Goal: Task Accomplishment & Management: Use online tool/utility

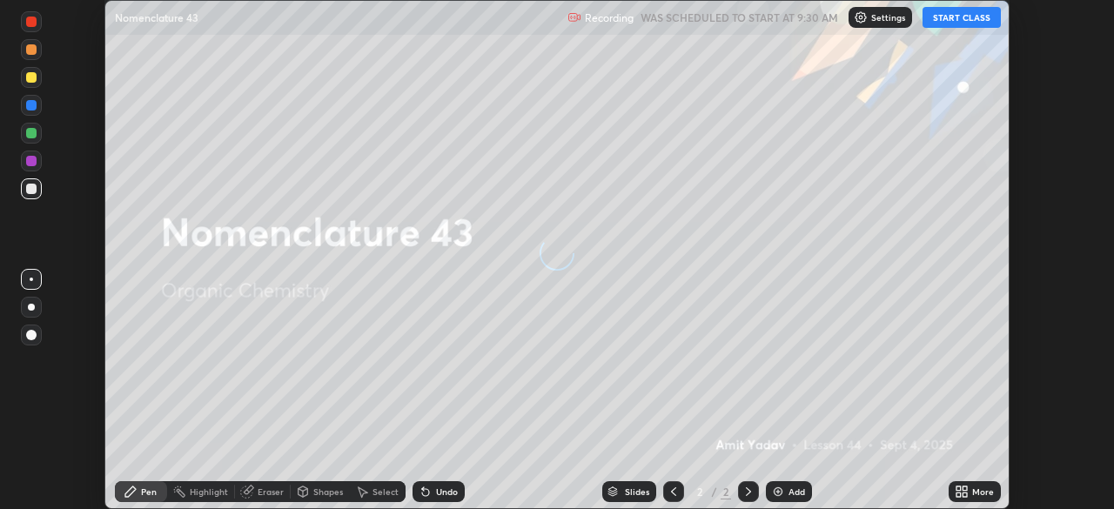
scroll to position [509, 1113]
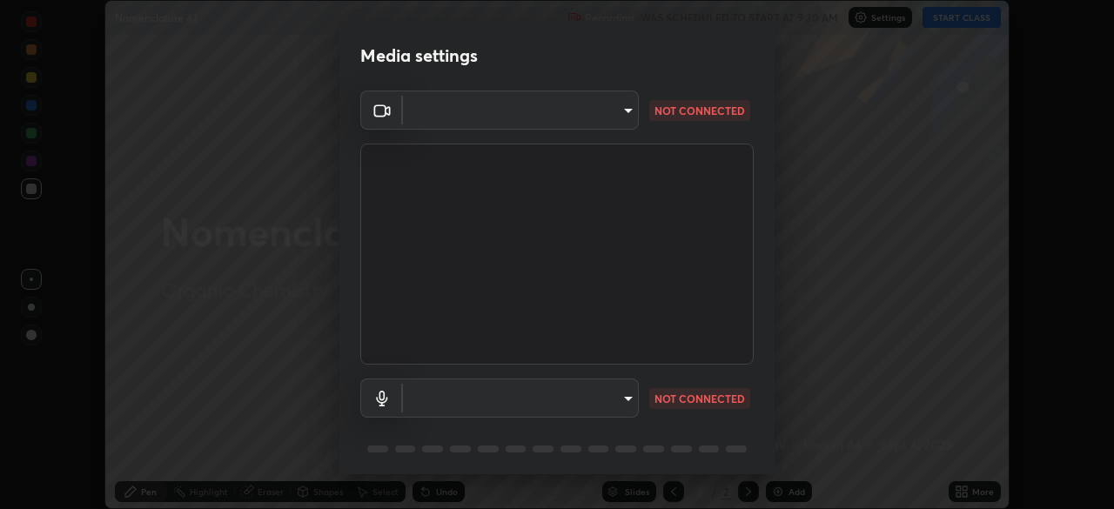
type input "c35a285883de36ed13854a1fbed0525b0d3f8b863e97d5e3b573df760e09333d"
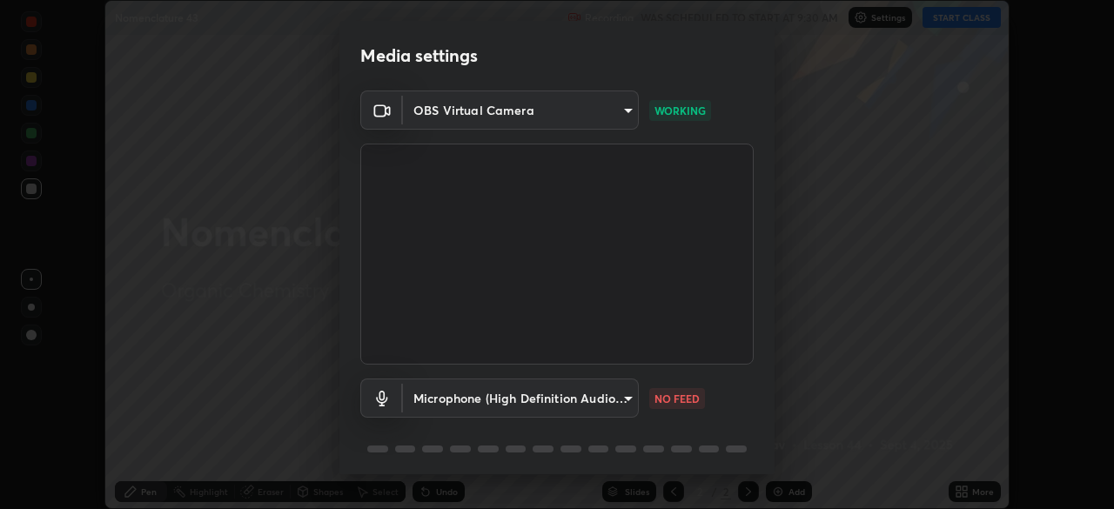
click at [634, 407] on body "Erase all Nomenclature 43 Recording WAS SCHEDULED TO START AT 9:30 AM Settings …" at bounding box center [557, 254] width 1114 height 509
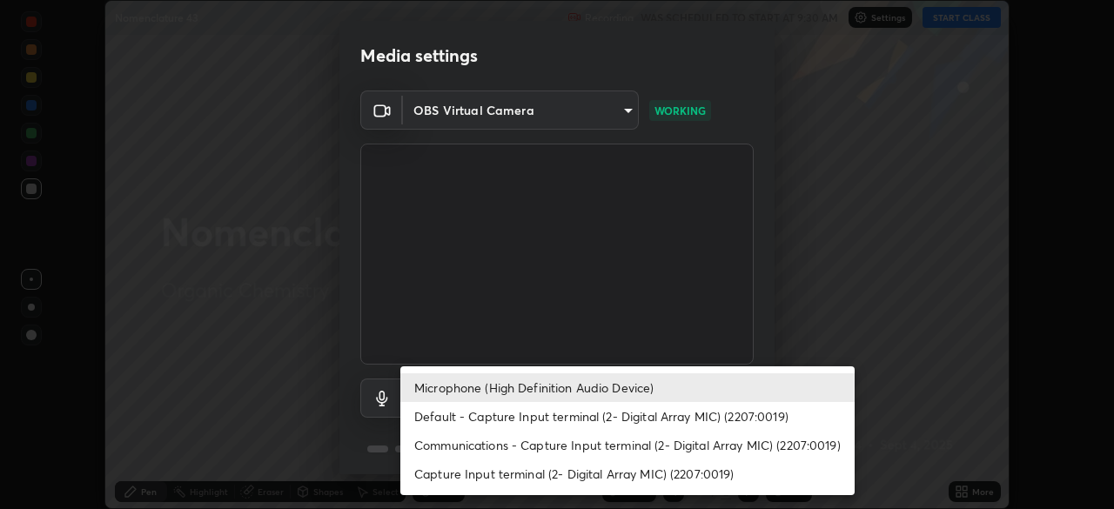
click at [637, 412] on li "Default - Capture Input terminal (2- Digital Array MIC) (2207:0019)" at bounding box center [627, 416] width 454 height 29
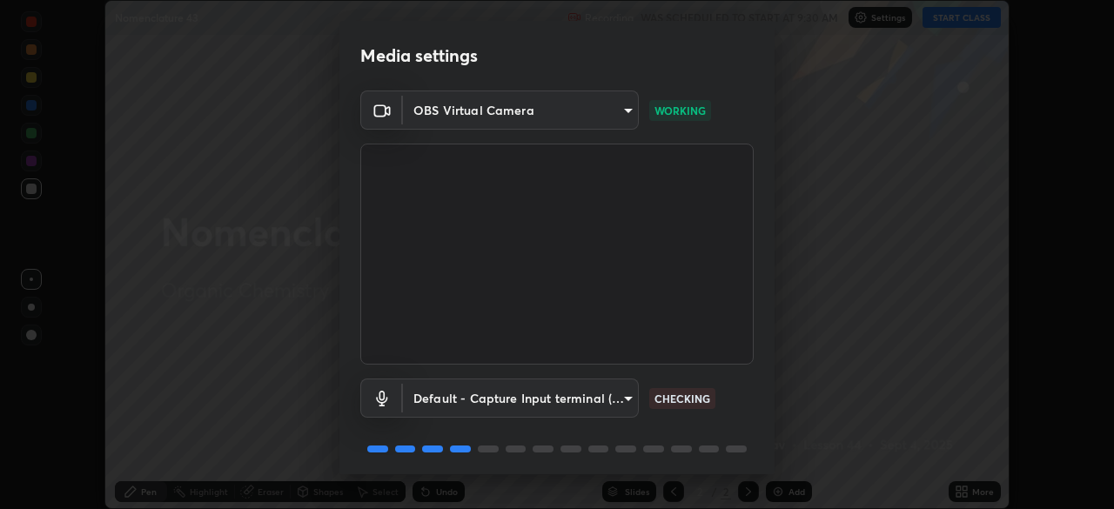
click at [625, 409] on body "Erase all Nomenclature 43 Recording WAS SCHEDULED TO START AT 9:30 AM Settings …" at bounding box center [557, 254] width 1114 height 509
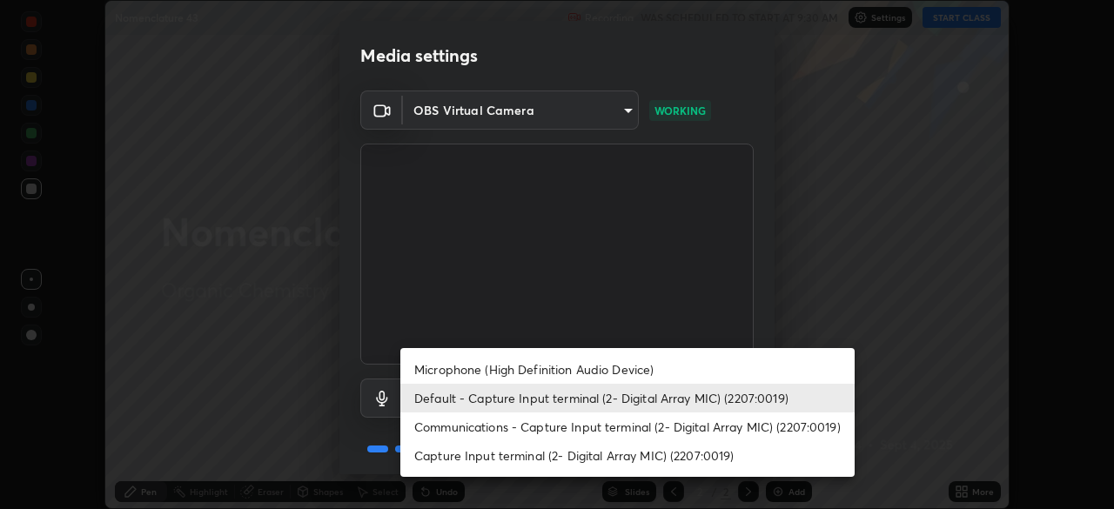
click at [627, 372] on li "Microphone (High Definition Audio Device)" at bounding box center [627, 369] width 454 height 29
type input "3d334ac0a462d559afaba984711ee6781e2bfd9c7b4003d7f15efc1d03da94cf"
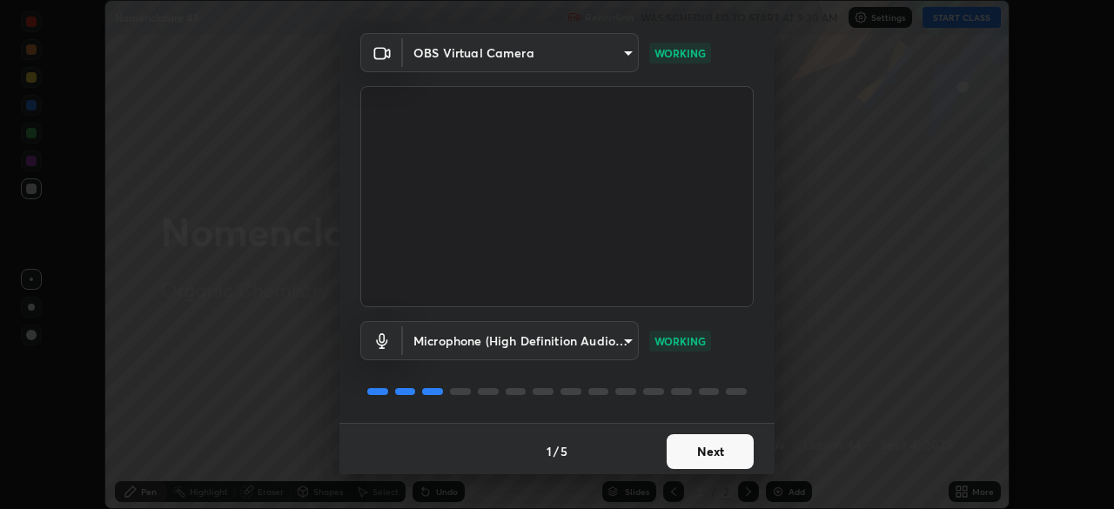
scroll to position [62, 0]
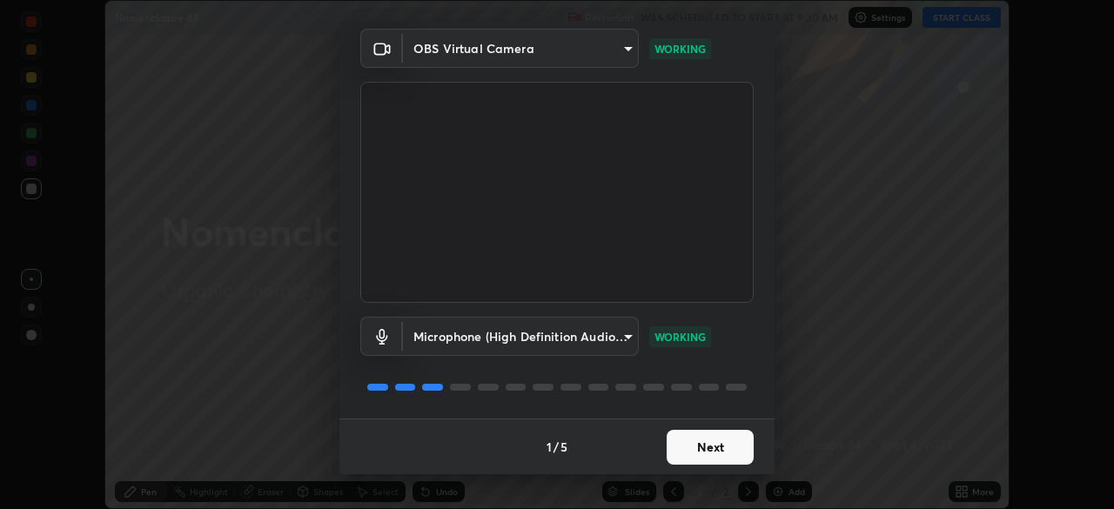
click at [709, 459] on button "Next" at bounding box center [710, 447] width 87 height 35
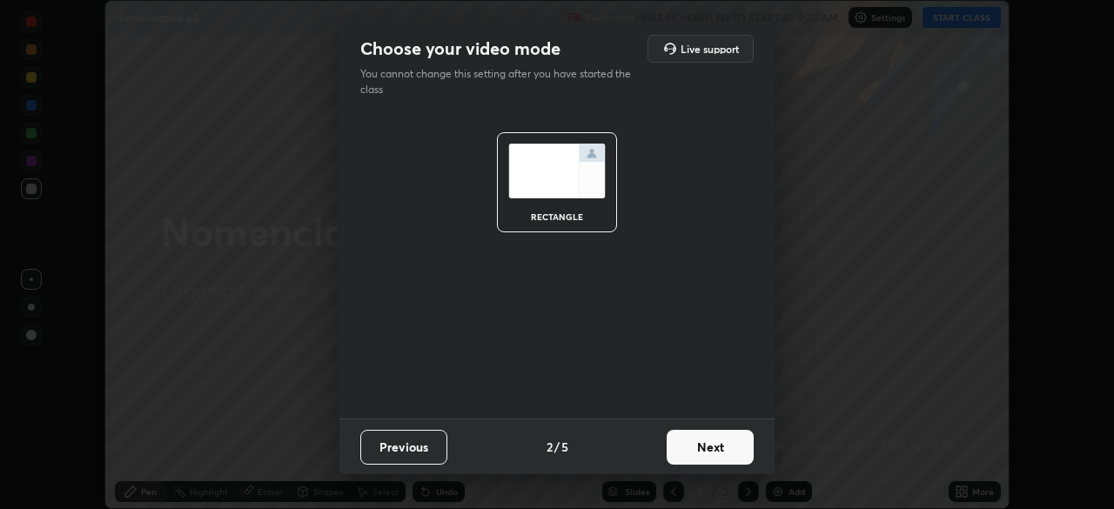
click at [709, 453] on button "Next" at bounding box center [710, 447] width 87 height 35
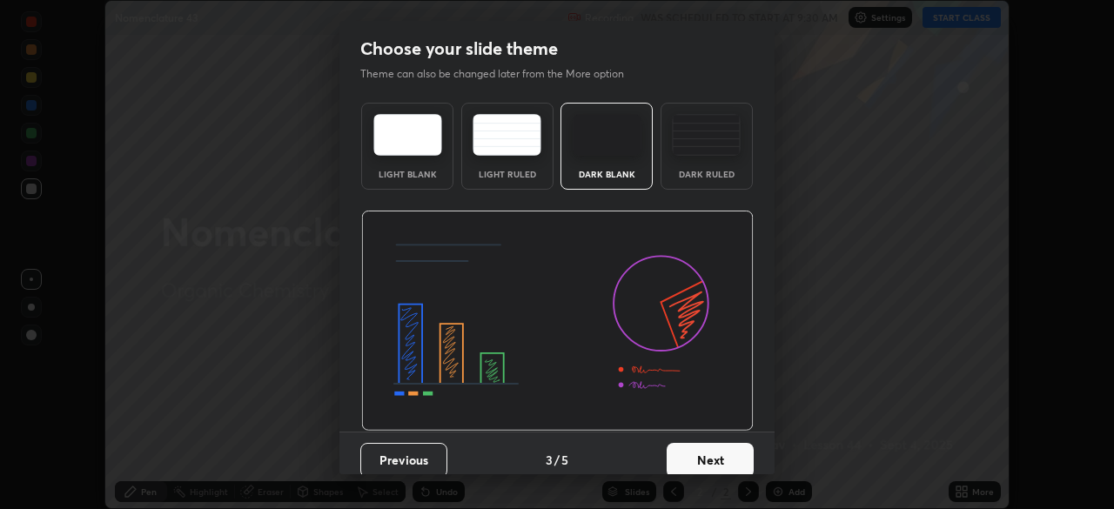
click at [707, 455] on button "Next" at bounding box center [710, 460] width 87 height 35
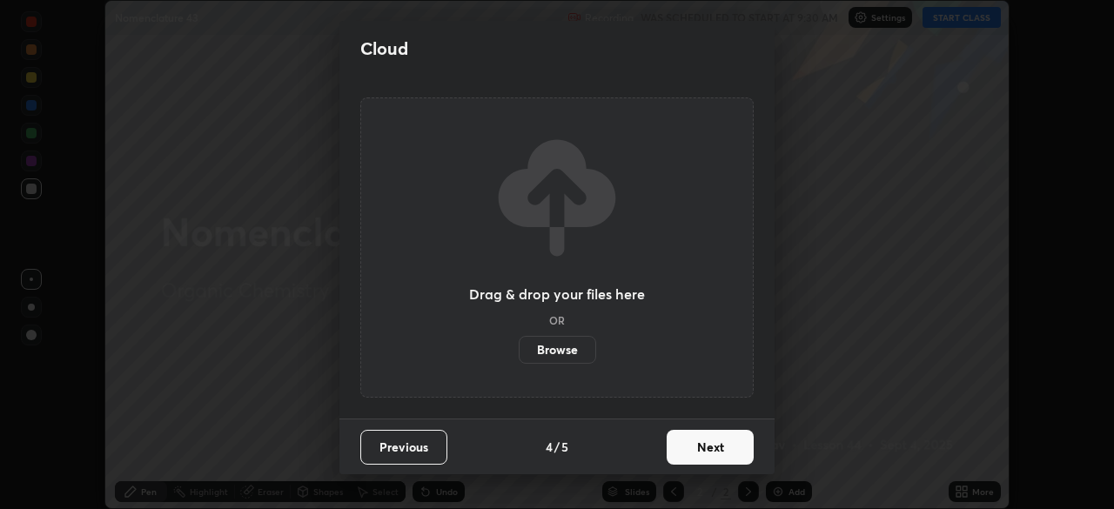
click at [706, 455] on button "Next" at bounding box center [710, 447] width 87 height 35
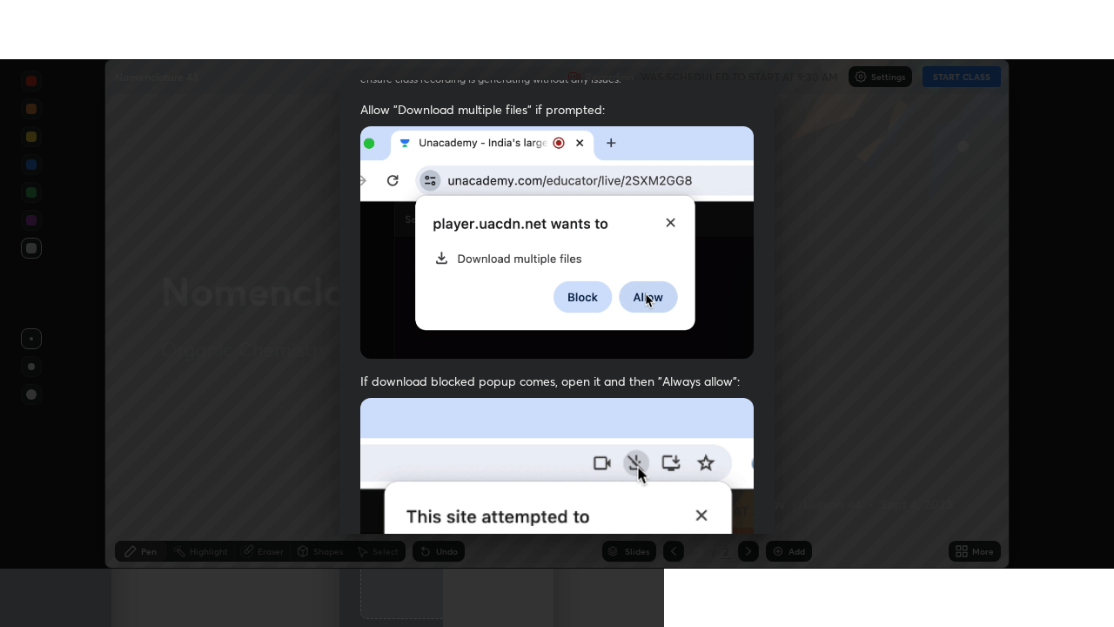
scroll to position [405, 0]
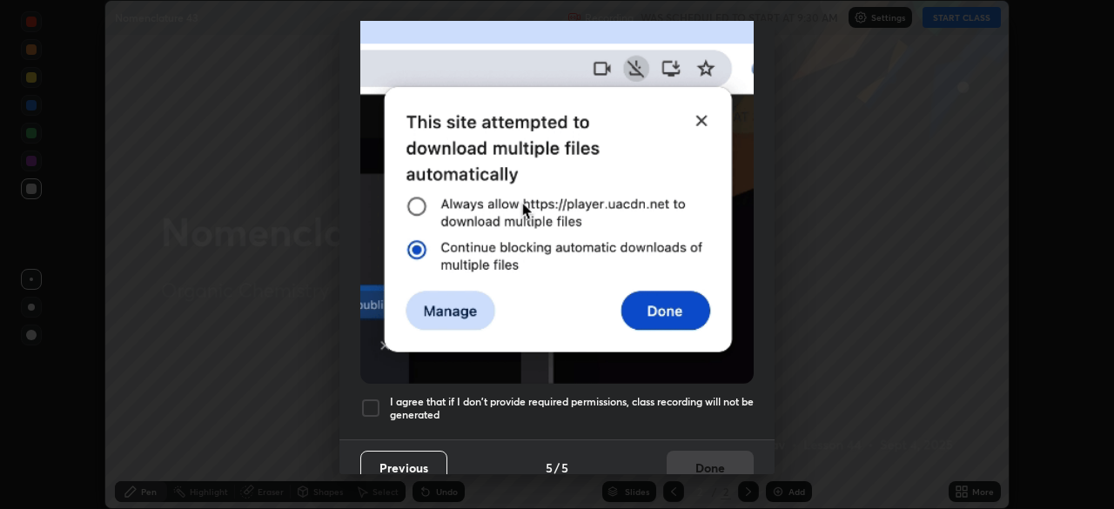
click at [377, 400] on div at bounding box center [370, 408] width 21 height 21
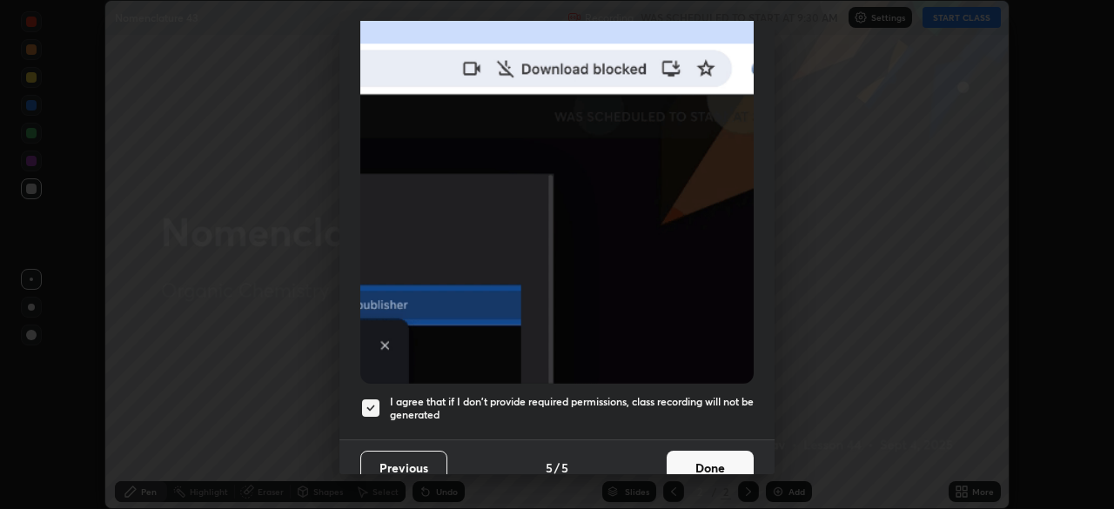
click at [704, 455] on button "Done" at bounding box center [710, 468] width 87 height 35
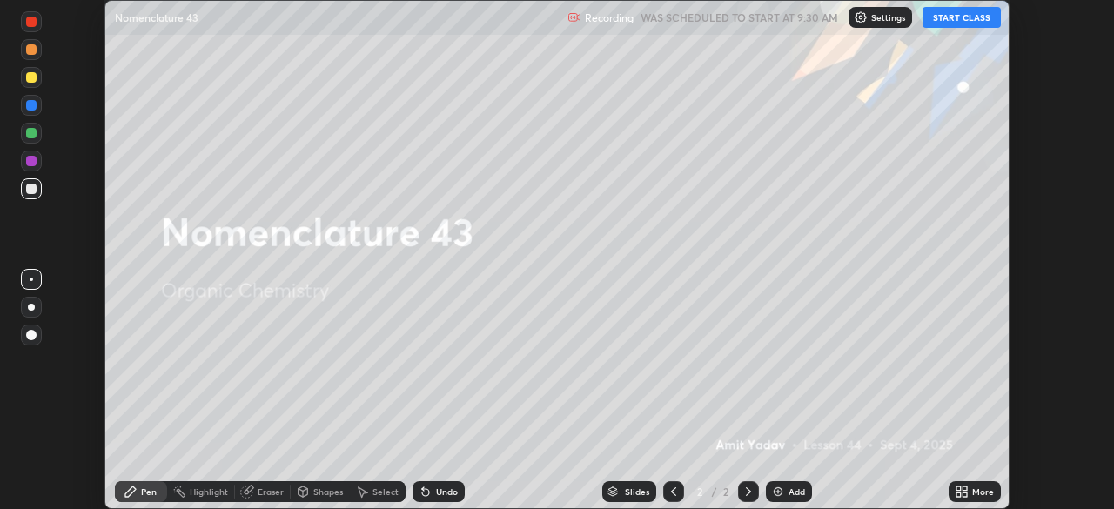
click at [961, 492] on icon at bounding box center [962, 492] width 14 height 14
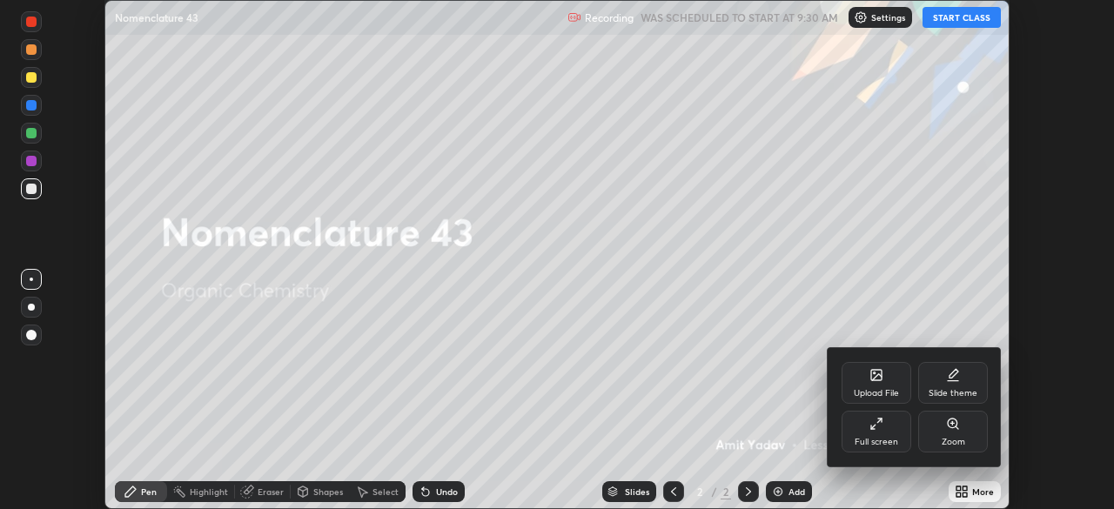
click at [869, 445] on div "Full screen" at bounding box center [877, 442] width 44 height 9
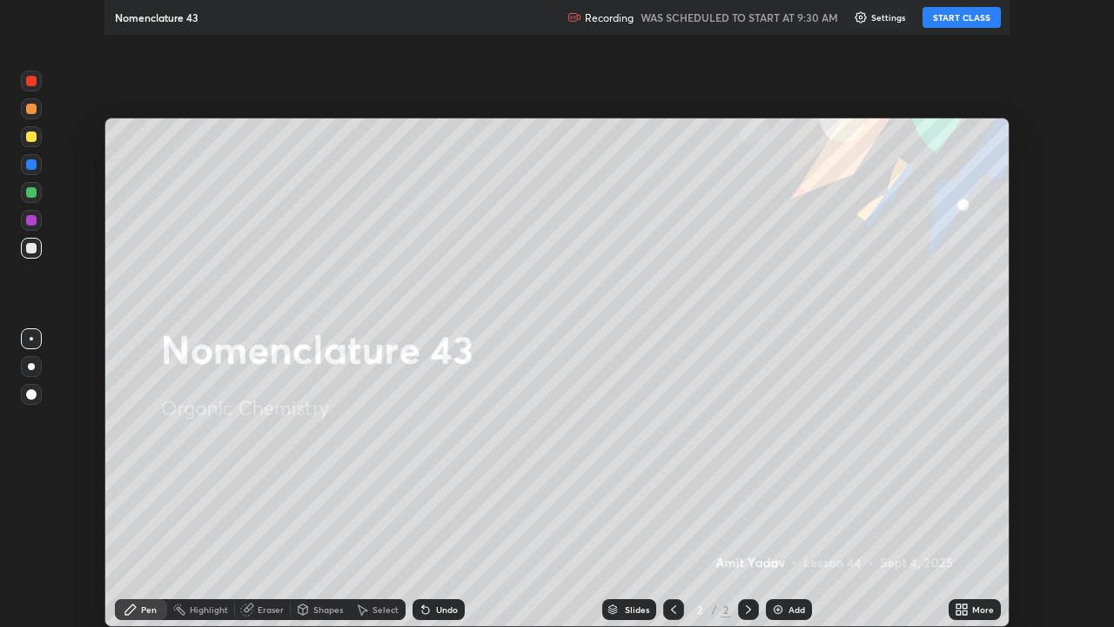
scroll to position [627, 1114]
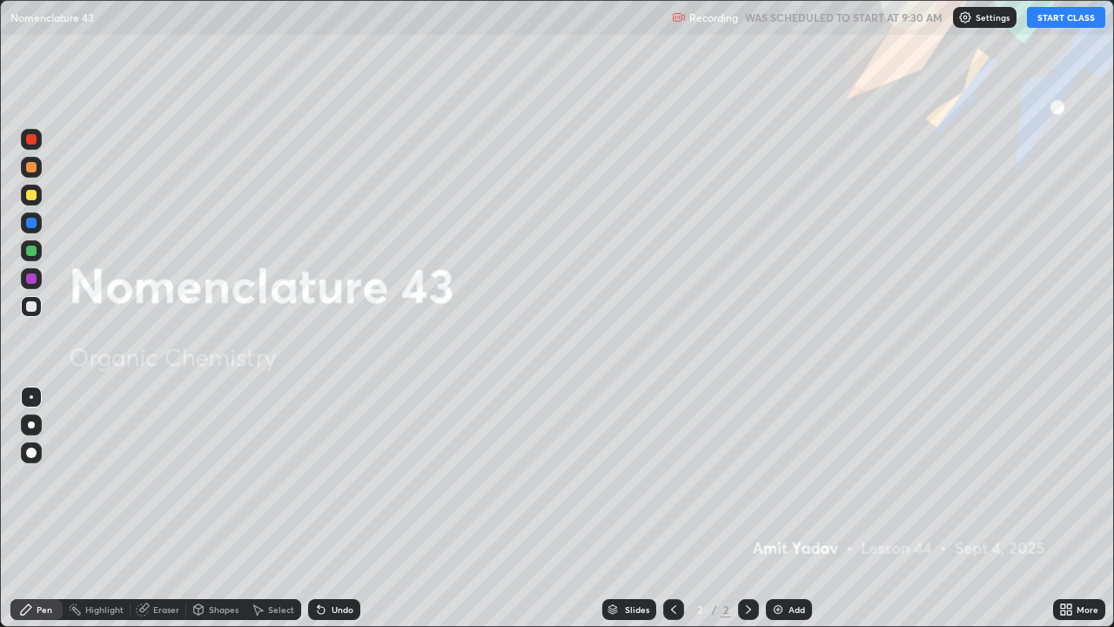
click at [1060, 24] on button "START CLASS" at bounding box center [1066, 17] width 78 height 21
click at [794, 508] on div "Add" at bounding box center [789, 609] width 46 height 21
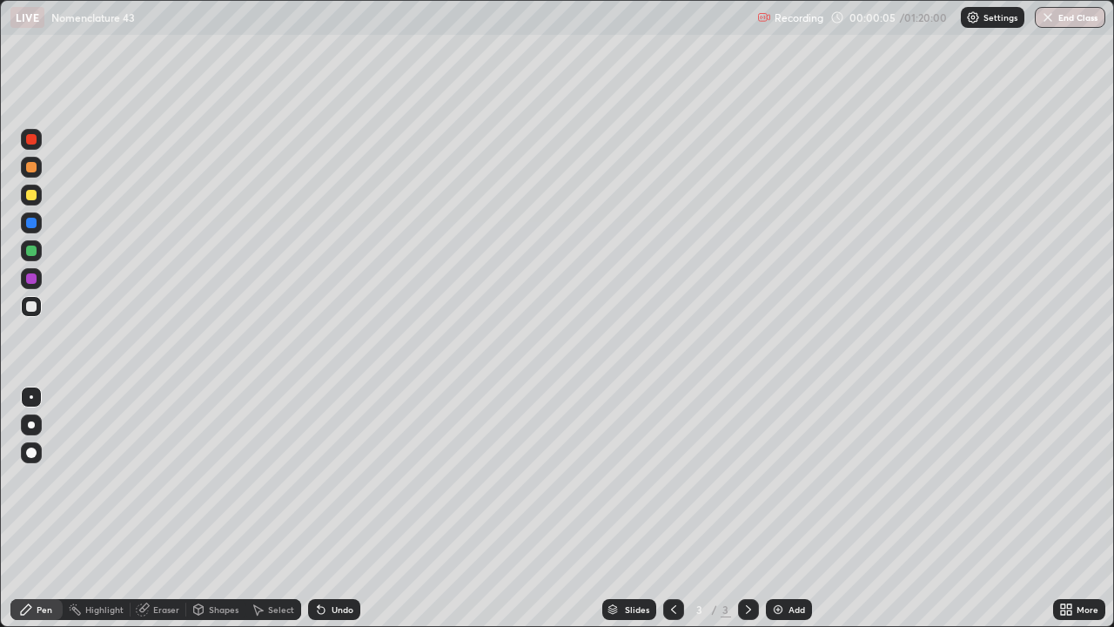
click at [35, 198] on div at bounding box center [31, 195] width 10 height 10
click at [35, 305] on div at bounding box center [31, 306] width 10 height 10
click at [339, 508] on div "Undo" at bounding box center [334, 609] width 52 height 21
click at [335, 508] on div "Undo" at bounding box center [334, 609] width 52 height 21
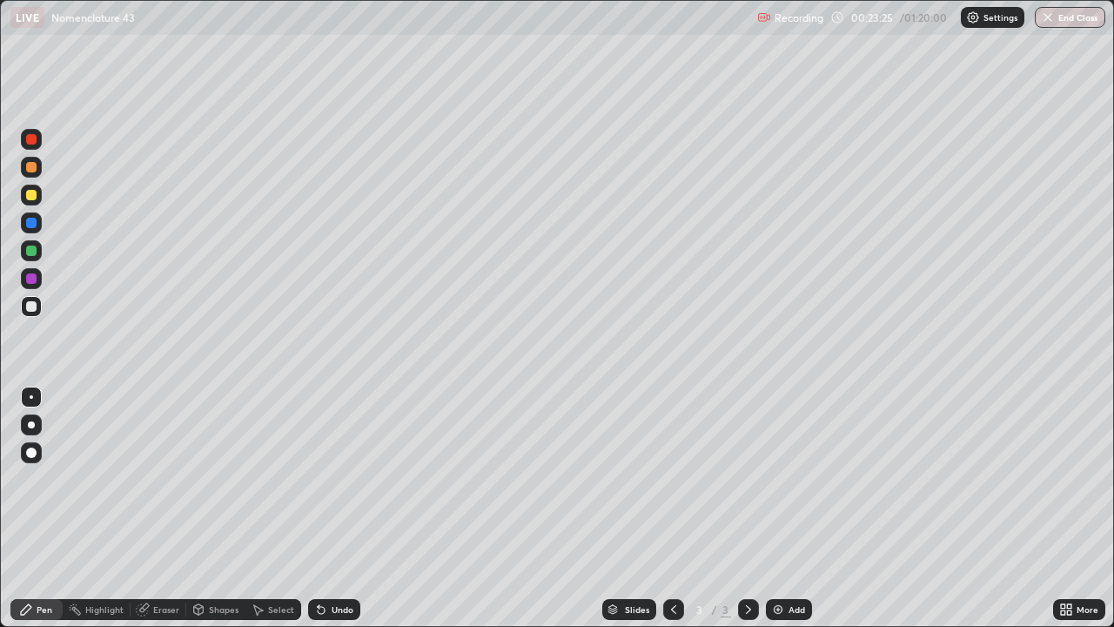
click at [170, 508] on div "Eraser" at bounding box center [166, 609] width 26 height 9
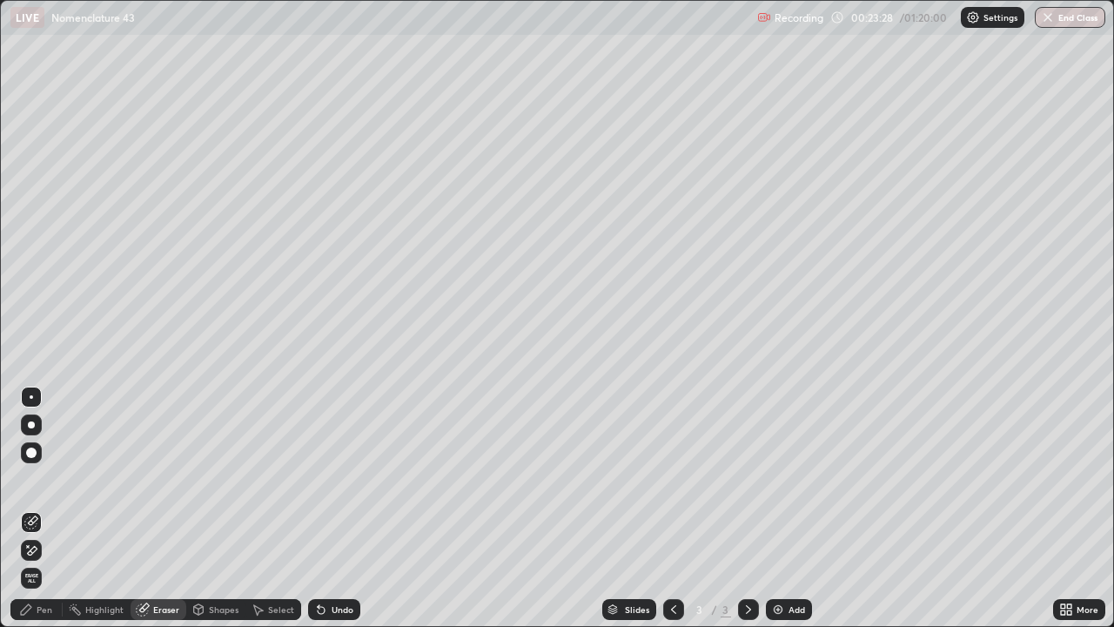
click at [50, 508] on div "Pen" at bounding box center [45, 609] width 16 height 9
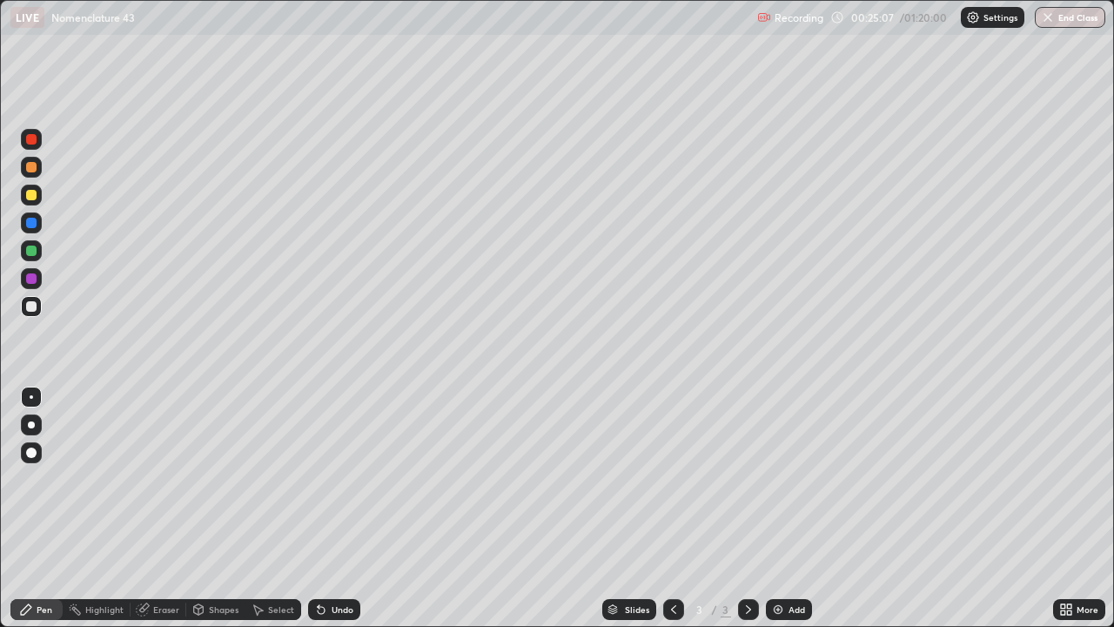
click at [768, 508] on div "Add" at bounding box center [789, 609] width 46 height 21
click at [31, 196] on div at bounding box center [31, 195] width 10 height 10
click at [332, 508] on div "Undo" at bounding box center [343, 609] width 22 height 9
click at [332, 508] on div "Undo" at bounding box center [334, 609] width 52 height 21
click at [29, 308] on div at bounding box center [31, 306] width 10 height 10
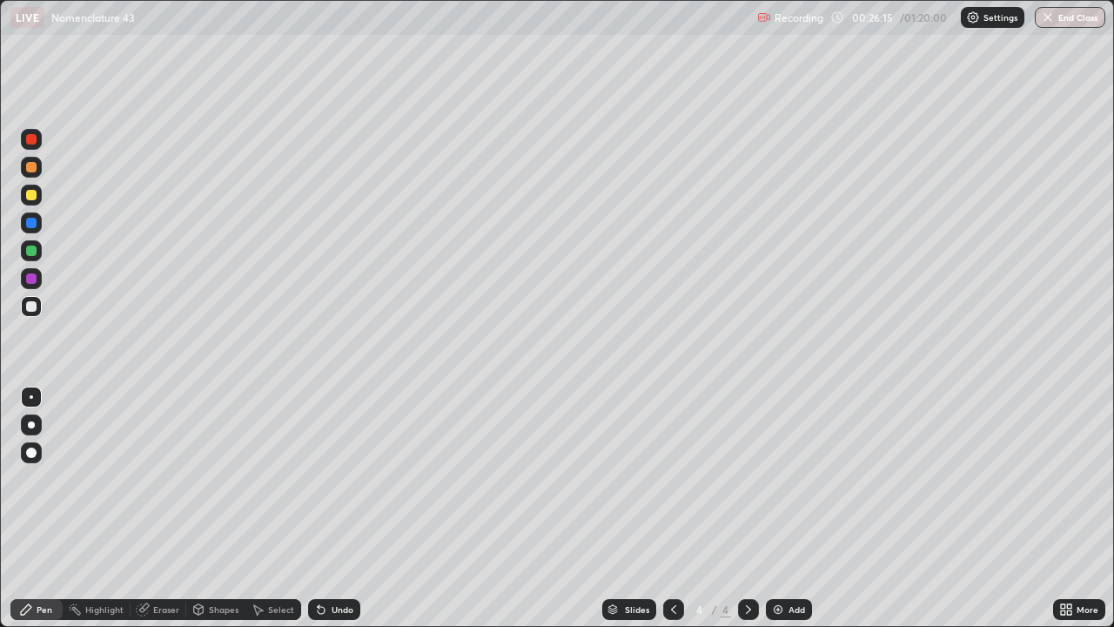
click at [318, 508] on icon at bounding box center [321, 610] width 7 height 7
click at [801, 508] on div "Add" at bounding box center [796, 609] width 17 height 9
click at [325, 508] on icon at bounding box center [321, 609] width 14 height 14
click at [323, 508] on icon at bounding box center [321, 609] width 14 height 14
click at [326, 508] on div "Undo" at bounding box center [334, 609] width 52 height 21
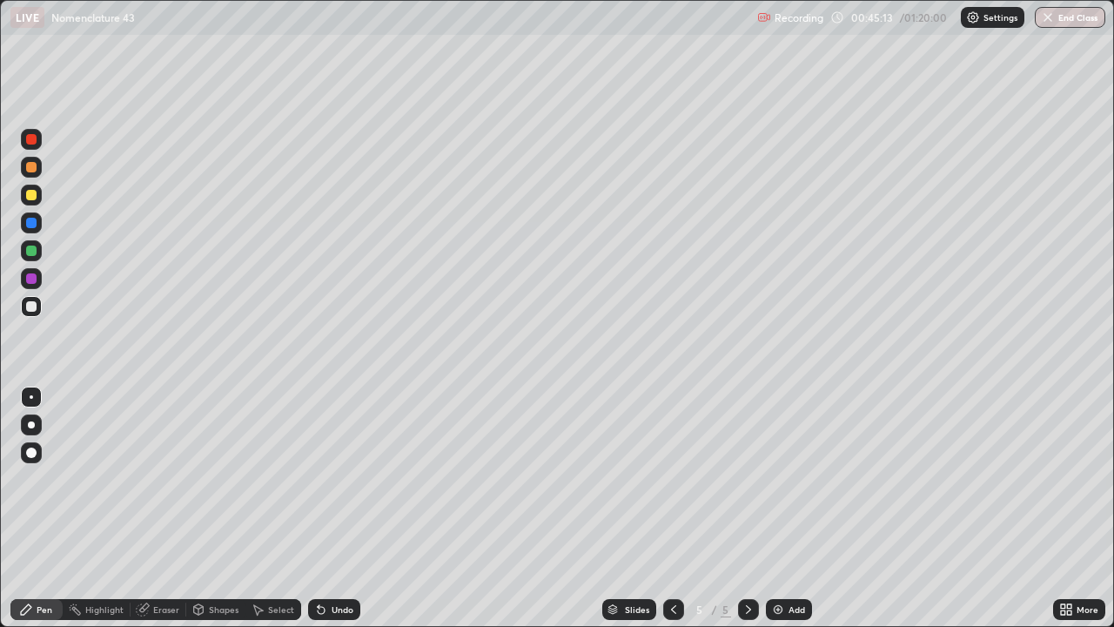
click at [158, 508] on div "Eraser" at bounding box center [166, 609] width 26 height 9
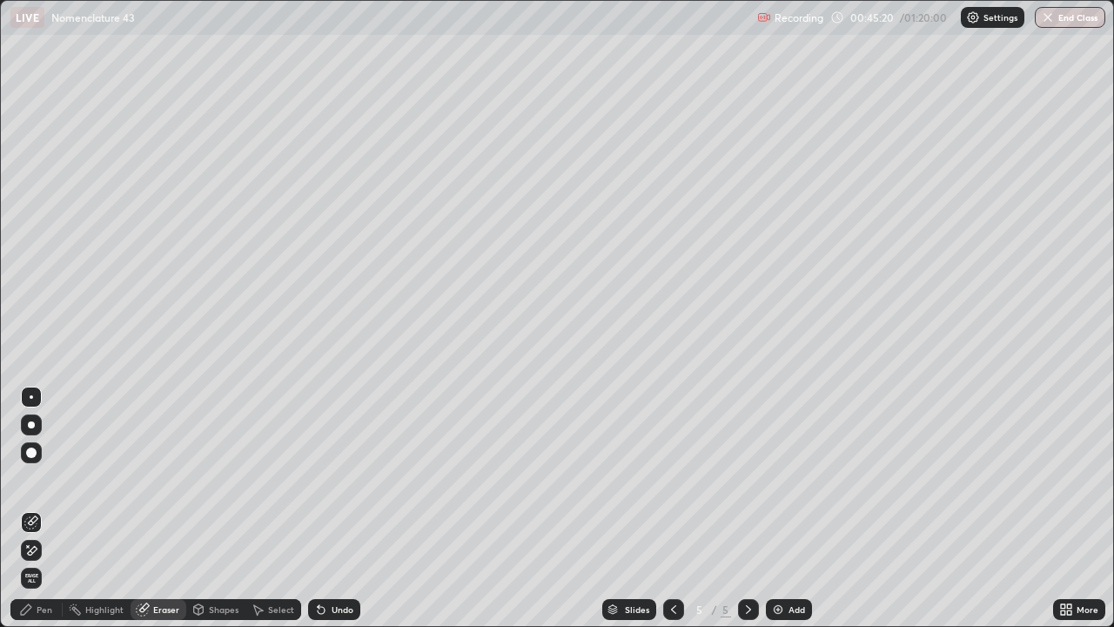
click at [45, 508] on div "Pen" at bounding box center [45, 609] width 16 height 9
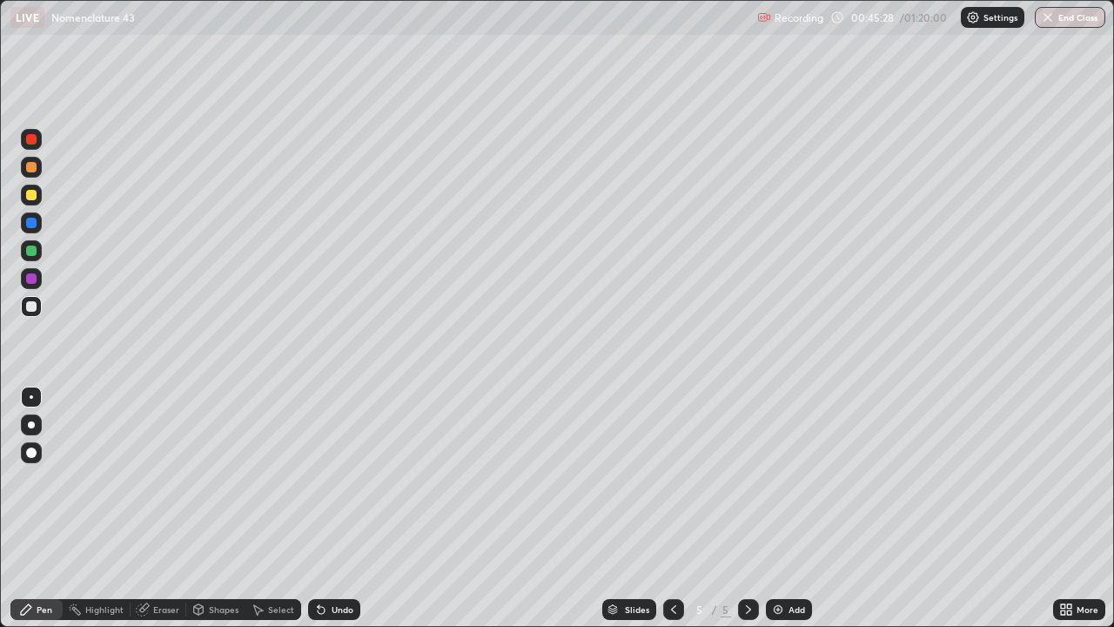
click at [333, 508] on div "Undo" at bounding box center [343, 609] width 22 height 9
click at [335, 508] on div "Undo" at bounding box center [343, 609] width 22 height 9
click at [158, 508] on div "Eraser" at bounding box center [166, 609] width 26 height 9
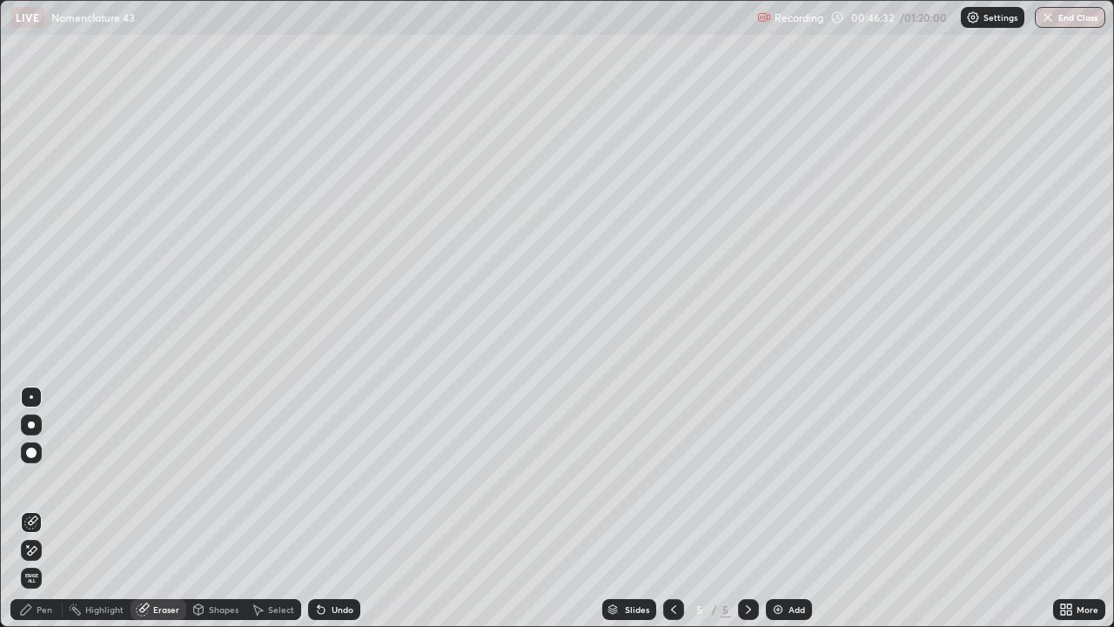
click at [36, 508] on div "Pen" at bounding box center [36, 609] width 52 height 21
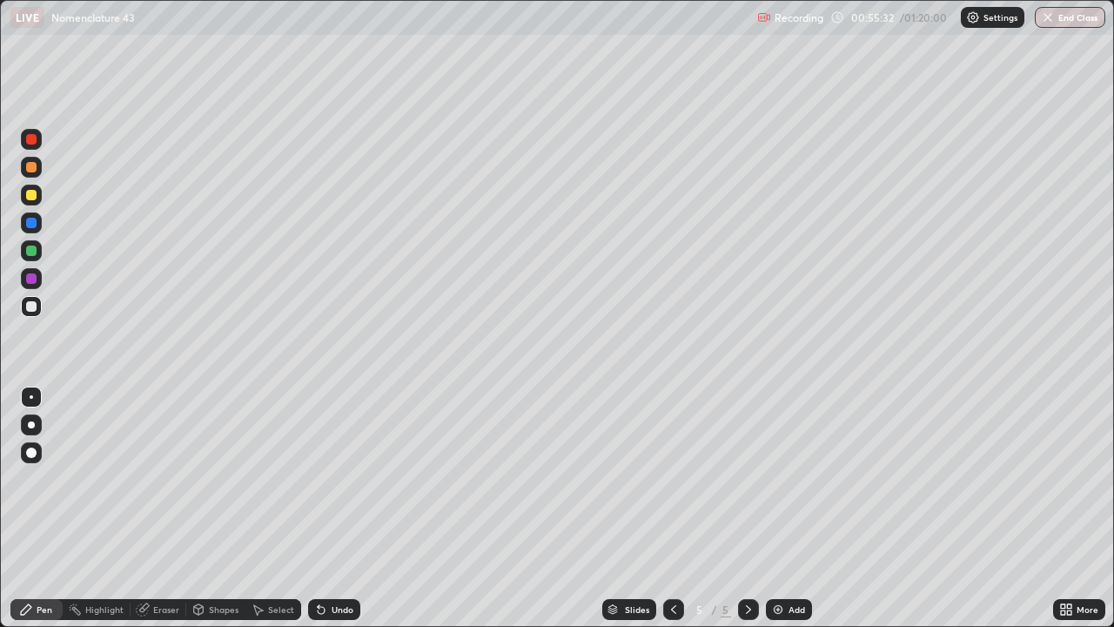
click at [793, 508] on div "Add" at bounding box center [789, 609] width 46 height 21
click at [1057, 21] on button "End Class" at bounding box center [1070, 17] width 70 height 21
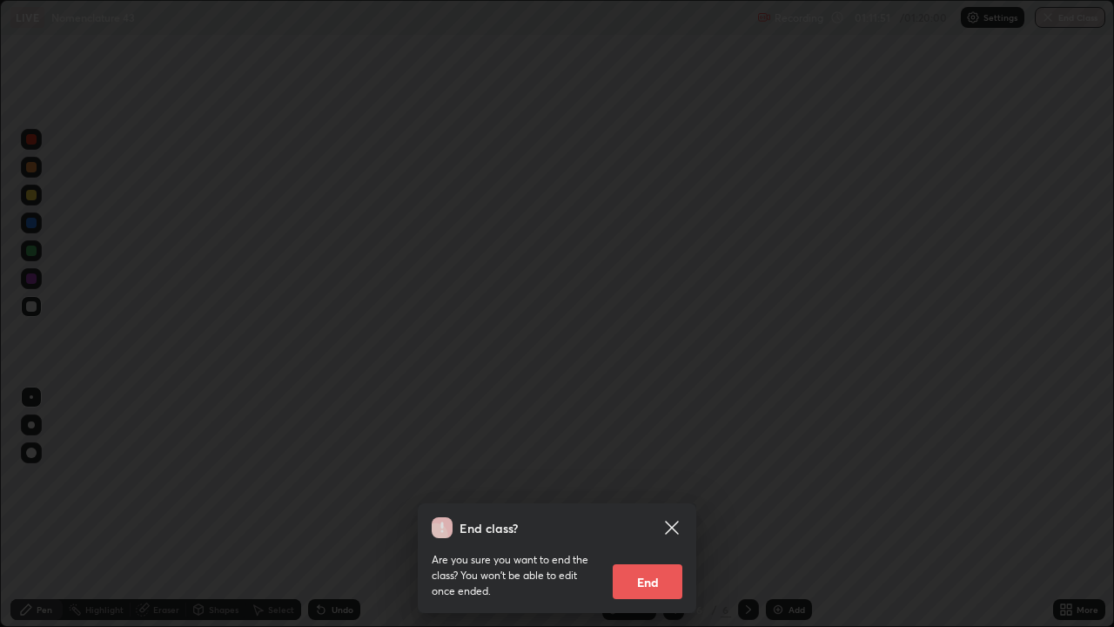
click at [656, 508] on button "End" at bounding box center [648, 581] width 70 height 35
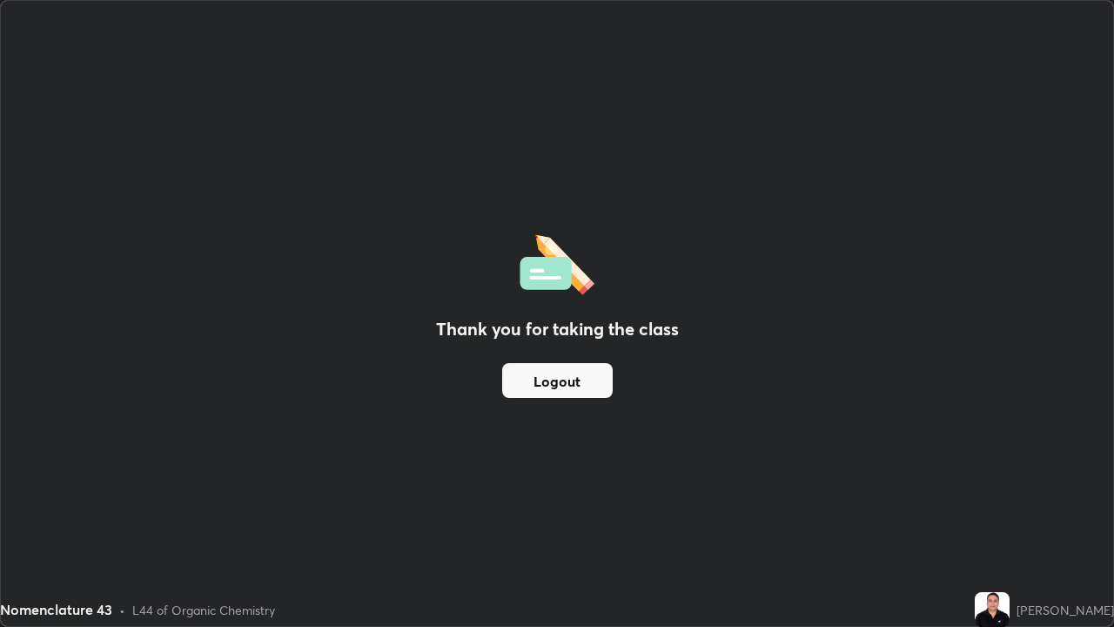
click at [578, 374] on button "Logout" at bounding box center [557, 380] width 111 height 35
